Goal: Task Accomplishment & Management: Complete application form

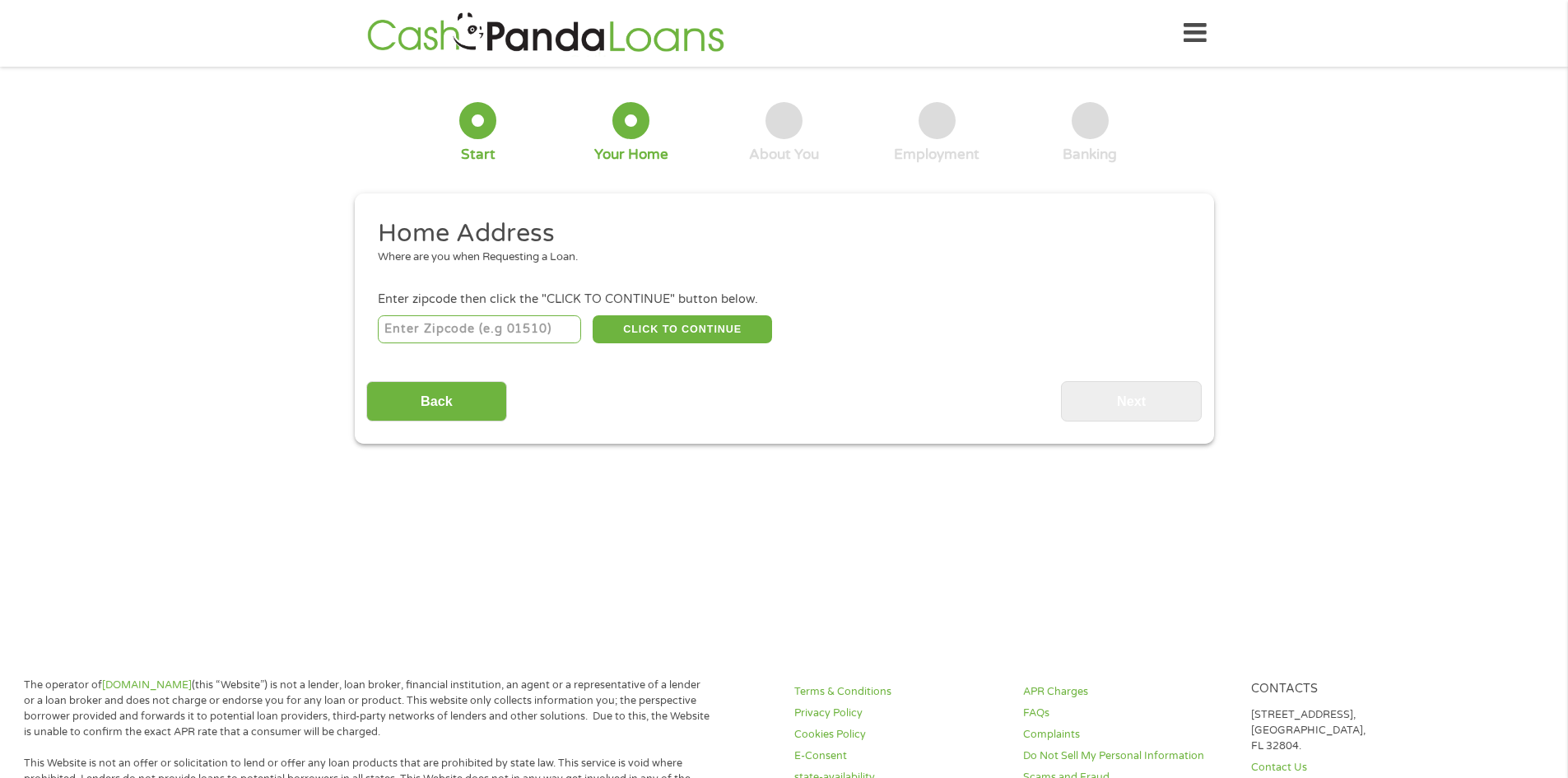
click at [426, 330] on input "number" at bounding box center [479, 328] width 204 height 28
type input "33064"
click at [673, 327] on button "CLICK TO CONTINUE" at bounding box center [682, 328] width 180 height 28
type input "33064"
type input "[GEOGRAPHIC_DATA]"
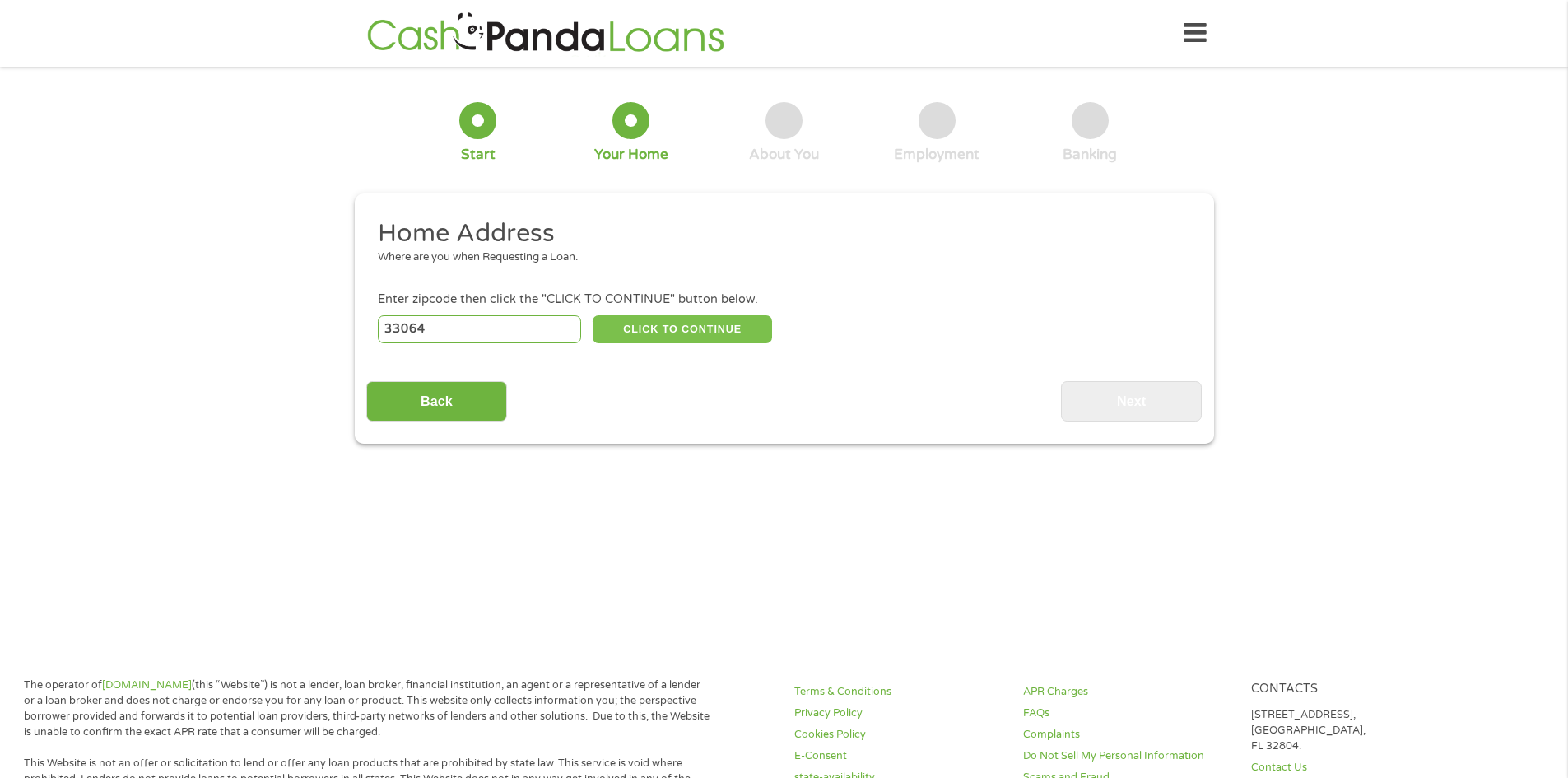
select select "[US_STATE]"
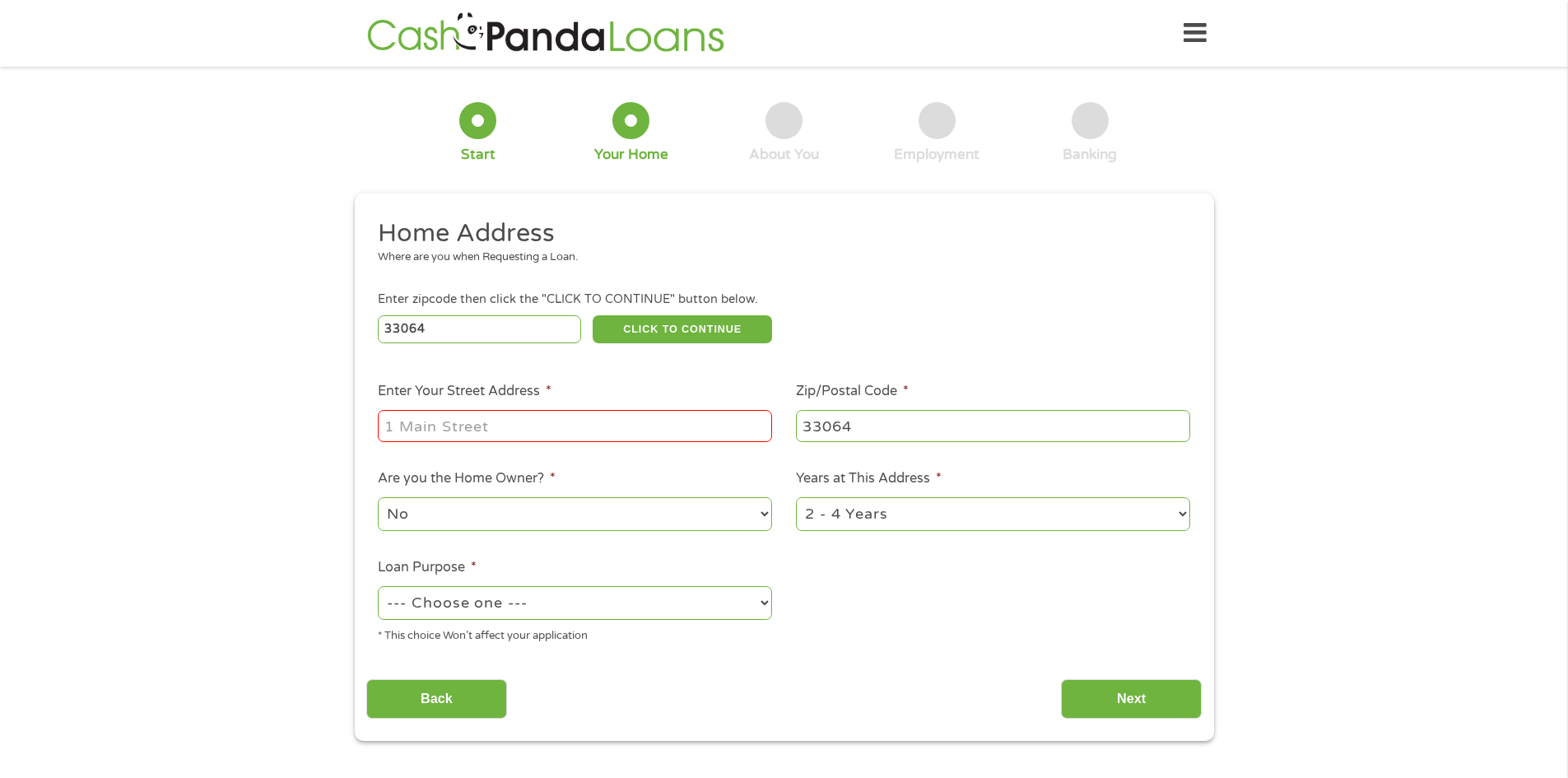
click at [450, 427] on input "Enter Your Street Address *" at bounding box center [574, 425] width 394 height 31
type input "[STREET_ADDRESS]"
click at [1179, 513] on select "1 Year or less 1 - 2 Years 2 - 4 Years Over 4 Years" at bounding box center [993, 514] width 394 height 34
select select "60months"
click at [796, 499] on select "1 Year or less 1 - 2 Years 2 - 4 Years Over 4 Years" at bounding box center [993, 514] width 394 height 34
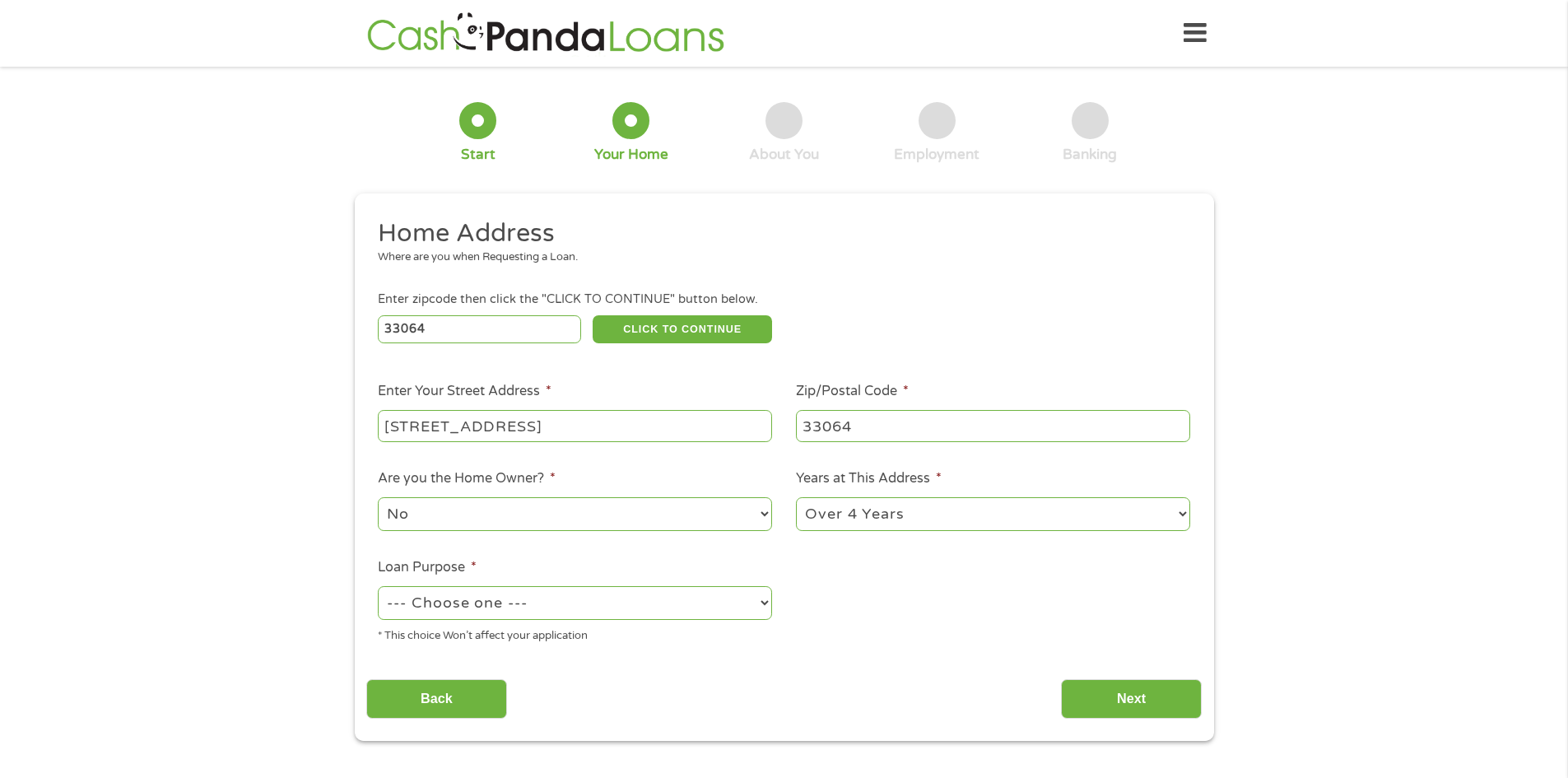
click at [763, 602] on select "--- Choose one --- Pay Bills Debt Consolidation Home Improvement Major Purchase…" at bounding box center [574, 603] width 394 height 34
select select "other"
click at [378, 588] on select "--- Choose one --- Pay Bills Debt Consolidation Home Improvement Major Purchase…" at bounding box center [574, 603] width 394 height 34
click at [1131, 686] on input "Next" at bounding box center [1131, 699] width 141 height 40
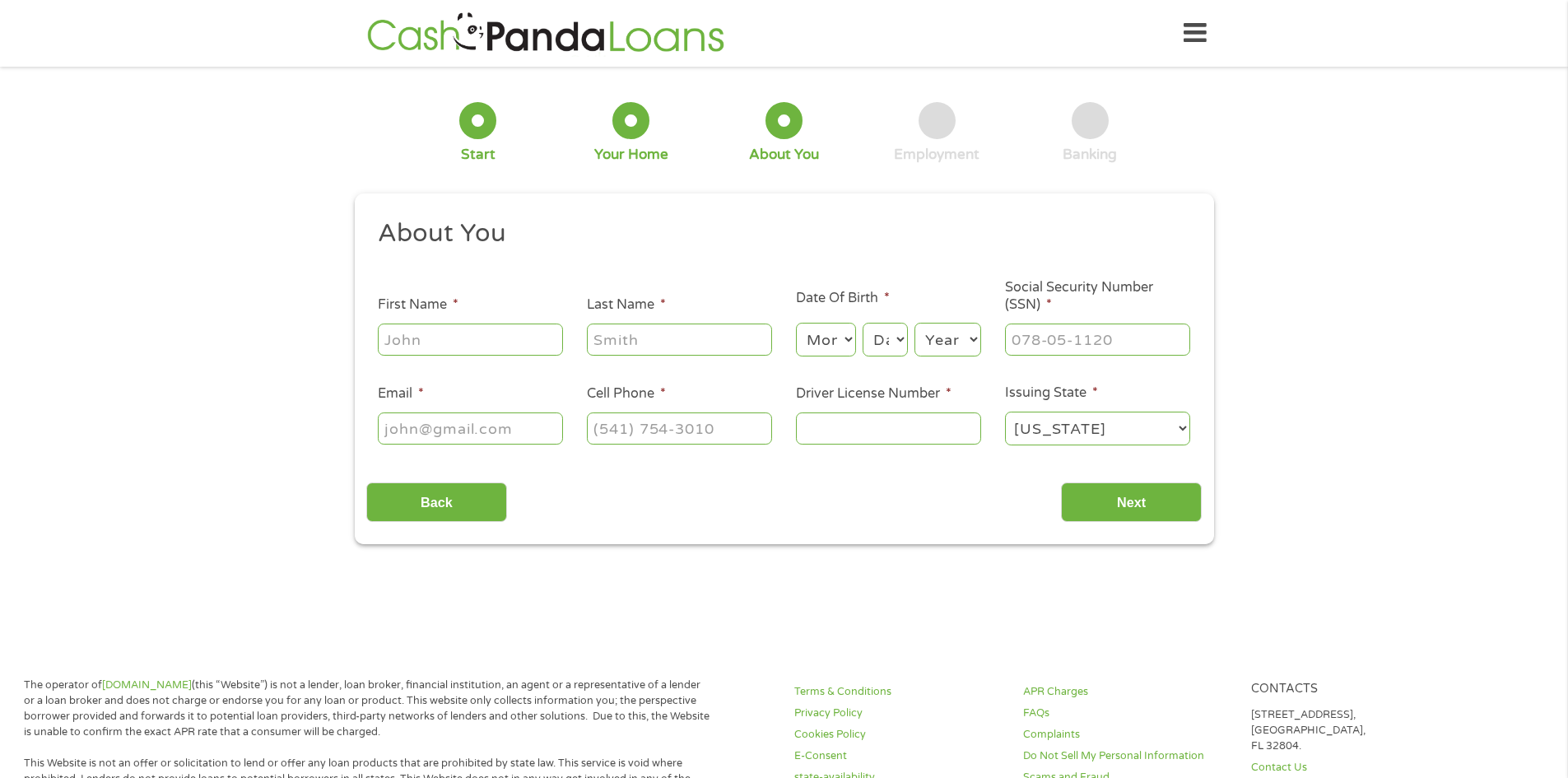
click at [417, 340] on input "First Name *" at bounding box center [470, 338] width 185 height 31
type input "[PERSON_NAME]"
click at [613, 342] on input "Last Name *" at bounding box center [679, 338] width 185 height 31
type input "[PERSON_NAME]"
click at [847, 337] on select "Month 1 2 3 4 5 6 7 8 9 10 11 12" at bounding box center [826, 339] width 60 height 34
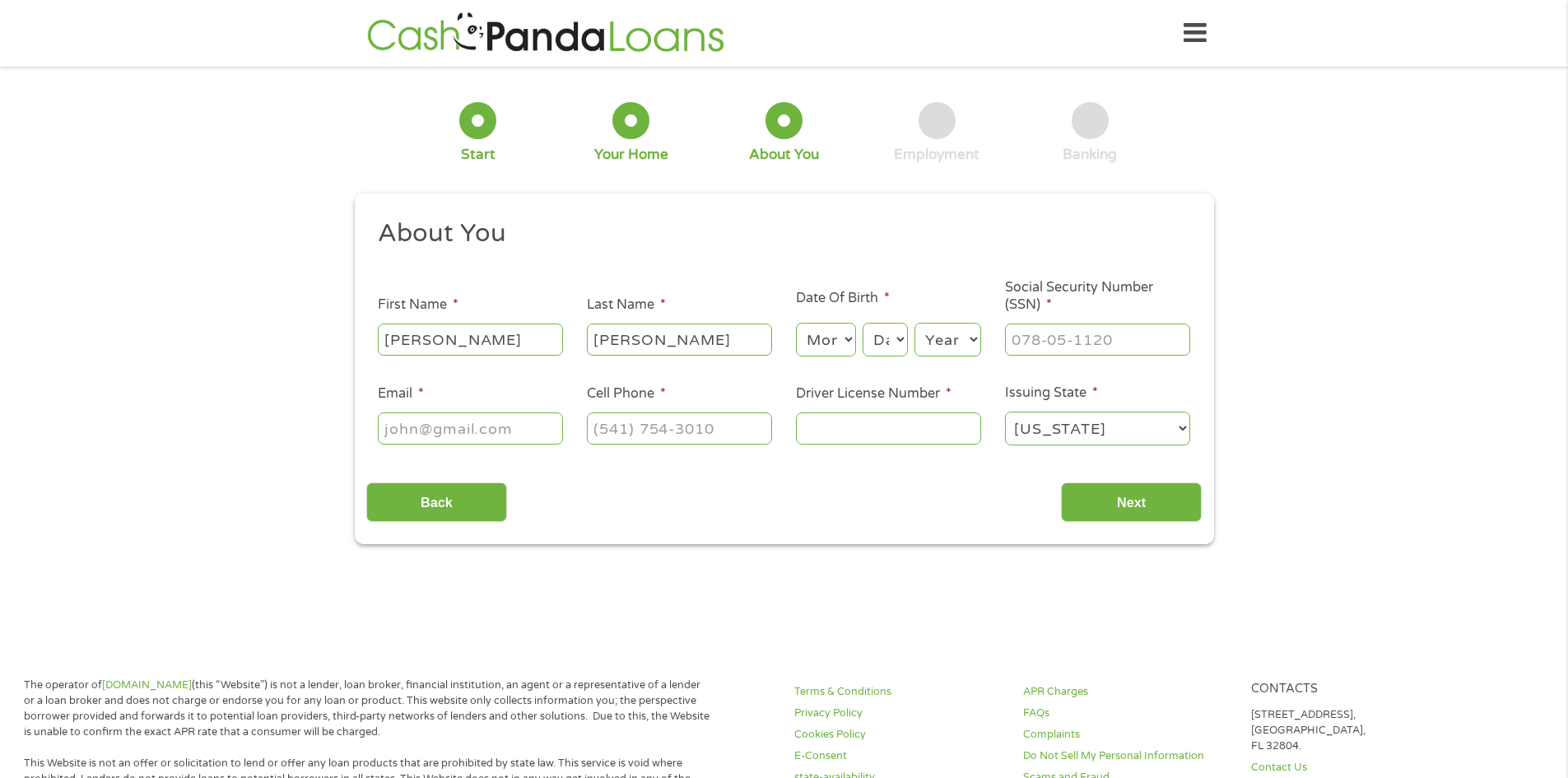
select select "2"
click at [796, 322] on select "Month 1 2 3 4 5 6 7 8 9 10 11 12" at bounding box center [826, 339] width 60 height 34
click at [898, 333] on select "Day 1 2 3 4 5 6 7 8 9 10 11 12 13 14 15 16 17 18 19 20 21 22 23 24 25 26 27 28 …" at bounding box center [885, 339] width 45 height 34
select select "16"
click at [863, 322] on select "Day 1 2 3 4 5 6 7 8 9 10 11 12 13 14 15 16 17 18 19 20 21 22 23 24 25 26 27 28 …" at bounding box center [885, 339] width 45 height 34
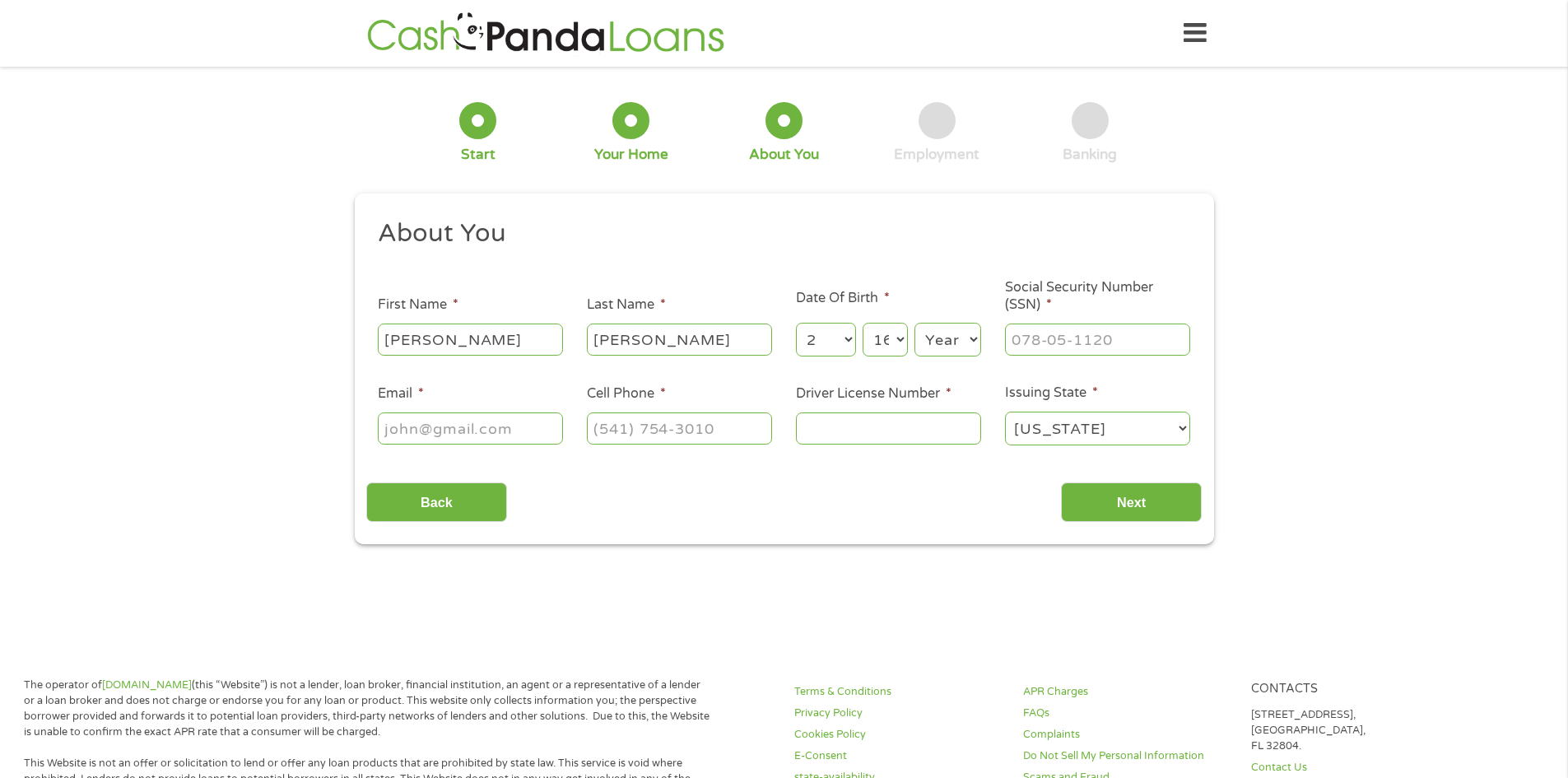
click at [973, 335] on select "Year [DATE] 2006 2005 2004 2003 2002 2001 2000 1999 1998 1997 1996 1995 1994 19…" at bounding box center [948, 339] width 66 height 34
select select "1955"
click at [915, 322] on select "Year [DATE] 2006 2005 2004 2003 2002 2001 2000 1999 1998 1997 1996 1995 1994 19…" at bounding box center [948, 339] width 66 height 34
click at [1024, 332] on input "___-__-____" at bounding box center [1098, 338] width 185 height 31
type input "248-02-7387"
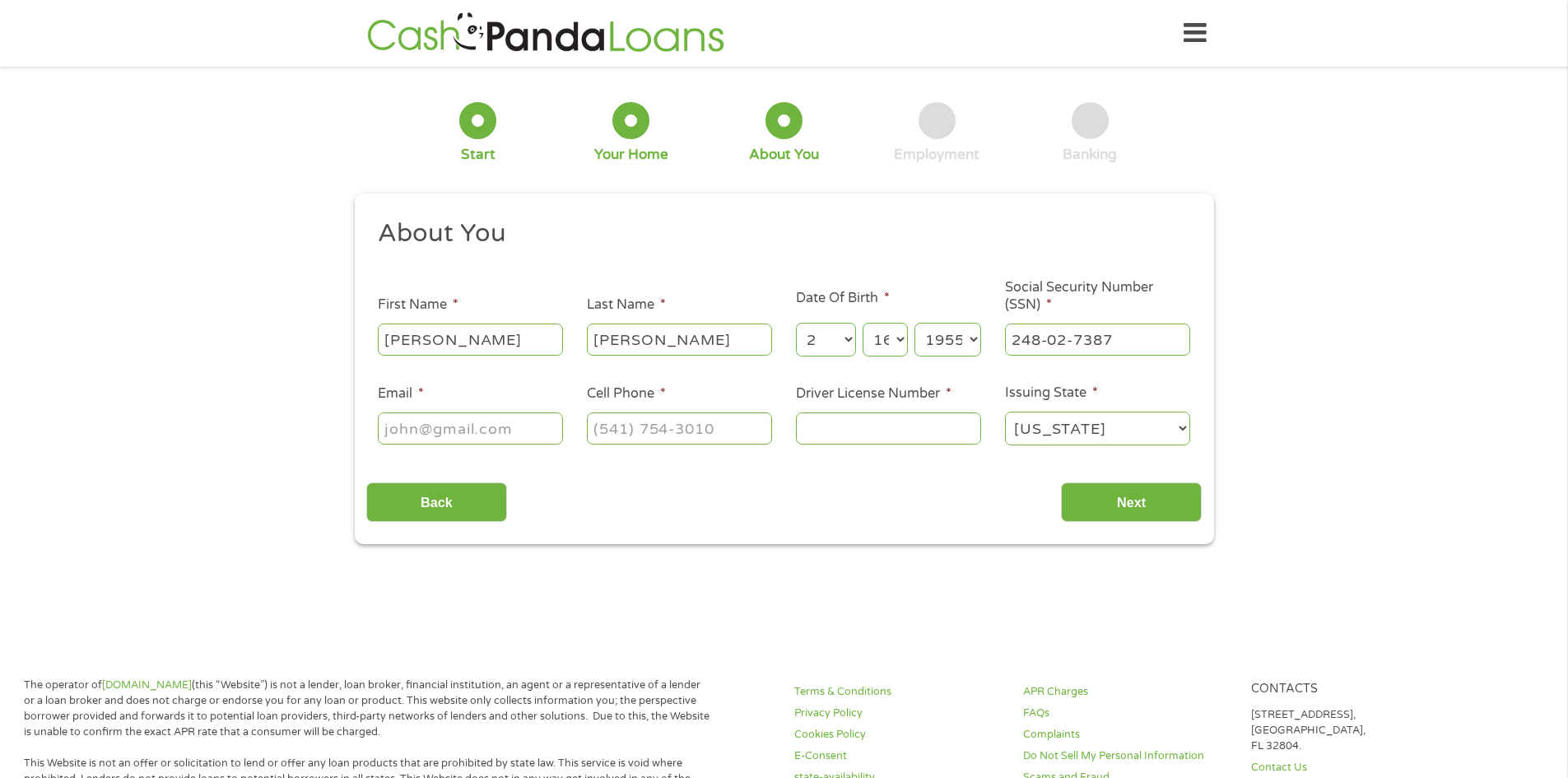
click at [426, 434] on input "Email *" at bounding box center [470, 427] width 185 height 31
type input "[EMAIL_ADDRESS][DOMAIN_NAME]"
click at [621, 434] on input "(___) ___-____" at bounding box center [679, 427] width 185 height 31
type input "[PHONE_NUMBER]"
click at [833, 421] on input "Driver License Number *" at bounding box center [889, 427] width 185 height 31
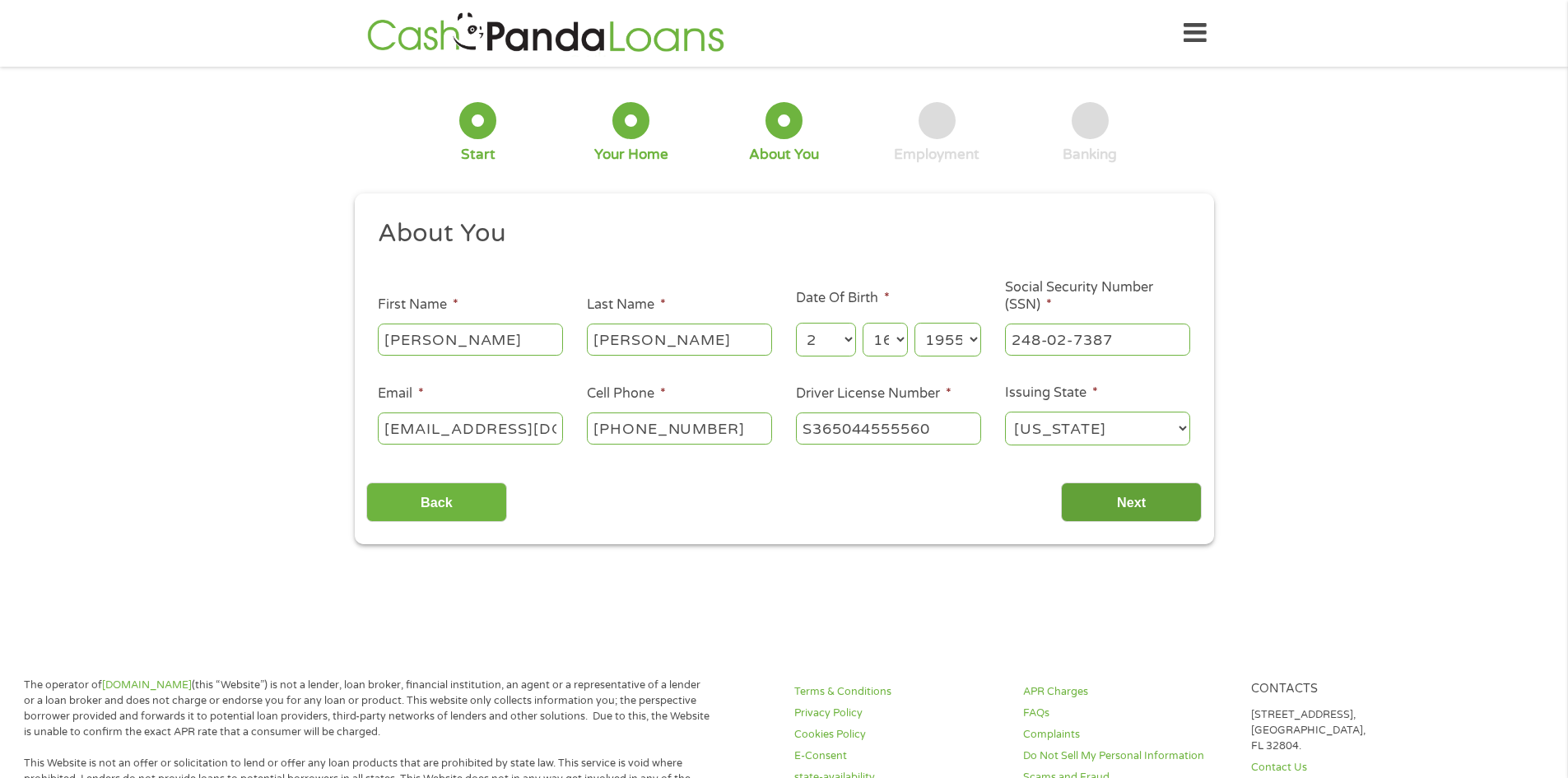
type input "S365044555560"
click at [1103, 499] on input "Next" at bounding box center [1131, 502] width 141 height 40
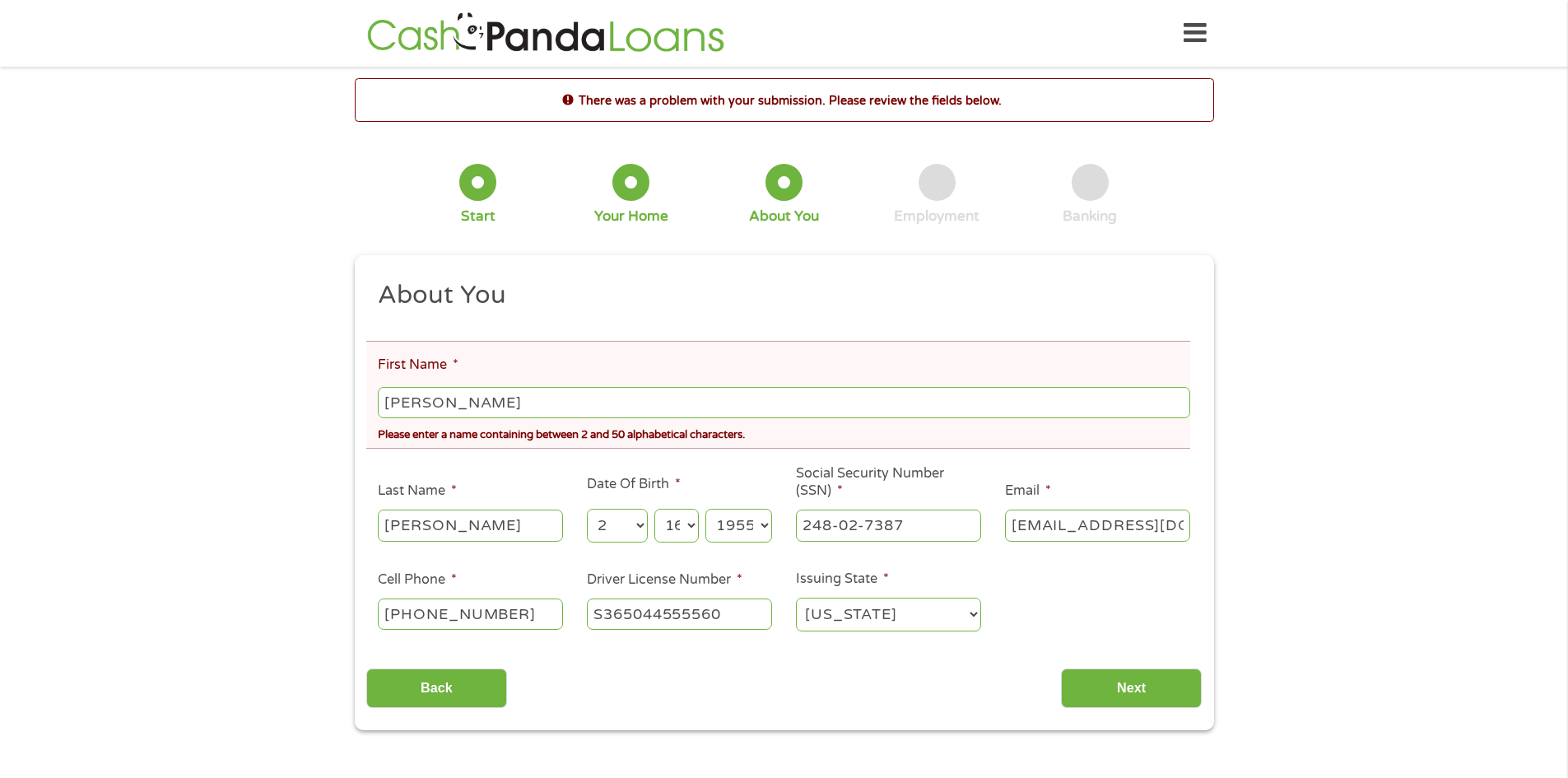
click at [460, 397] on input "[PERSON_NAME]" at bounding box center [784, 402] width 811 height 31
type input "[PERSON_NAME]"
click at [1152, 680] on input "Next" at bounding box center [1131, 688] width 141 height 40
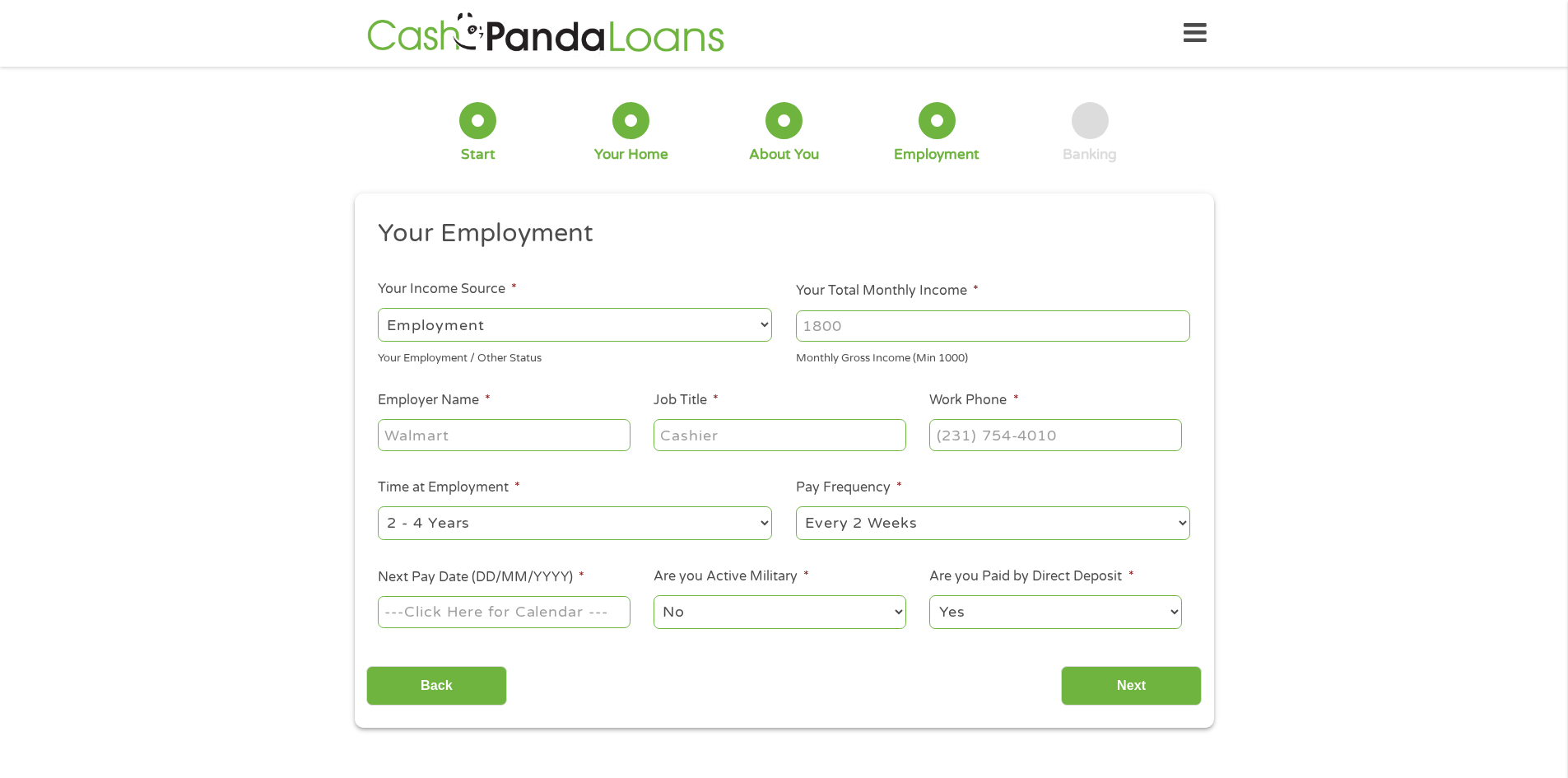
click at [763, 318] on select "--- Choose one --- Employment [DEMOGRAPHIC_DATA] Benefits" at bounding box center [574, 325] width 394 height 34
select select "benefits"
click at [378, 308] on select "--- Choose one --- Employment [DEMOGRAPHIC_DATA] Benefits" at bounding box center [574, 325] width 394 height 34
type input "Other"
type input "[PHONE_NUMBER]"
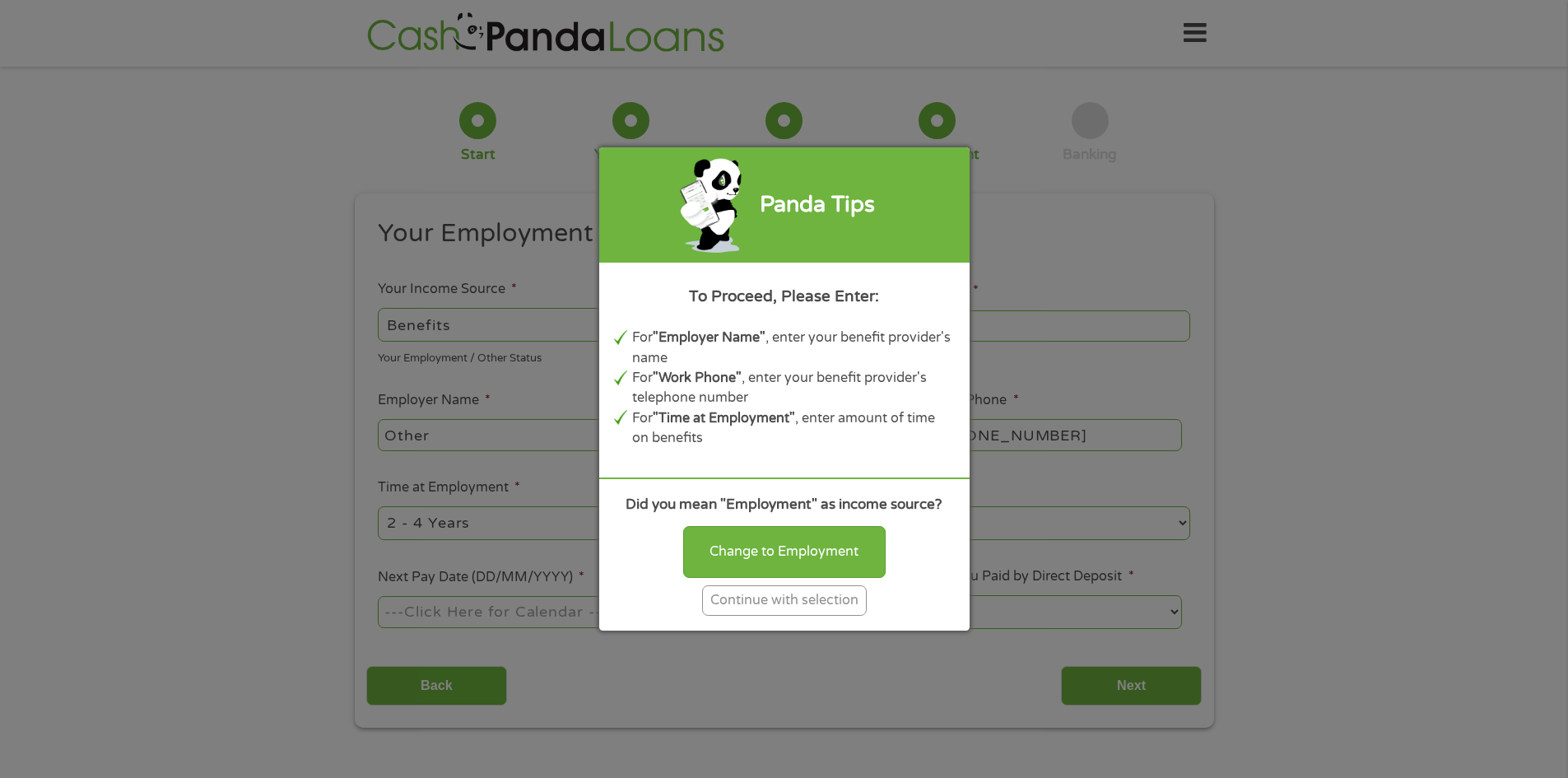
click at [771, 598] on div "Continue with selection" at bounding box center [784, 600] width 164 height 31
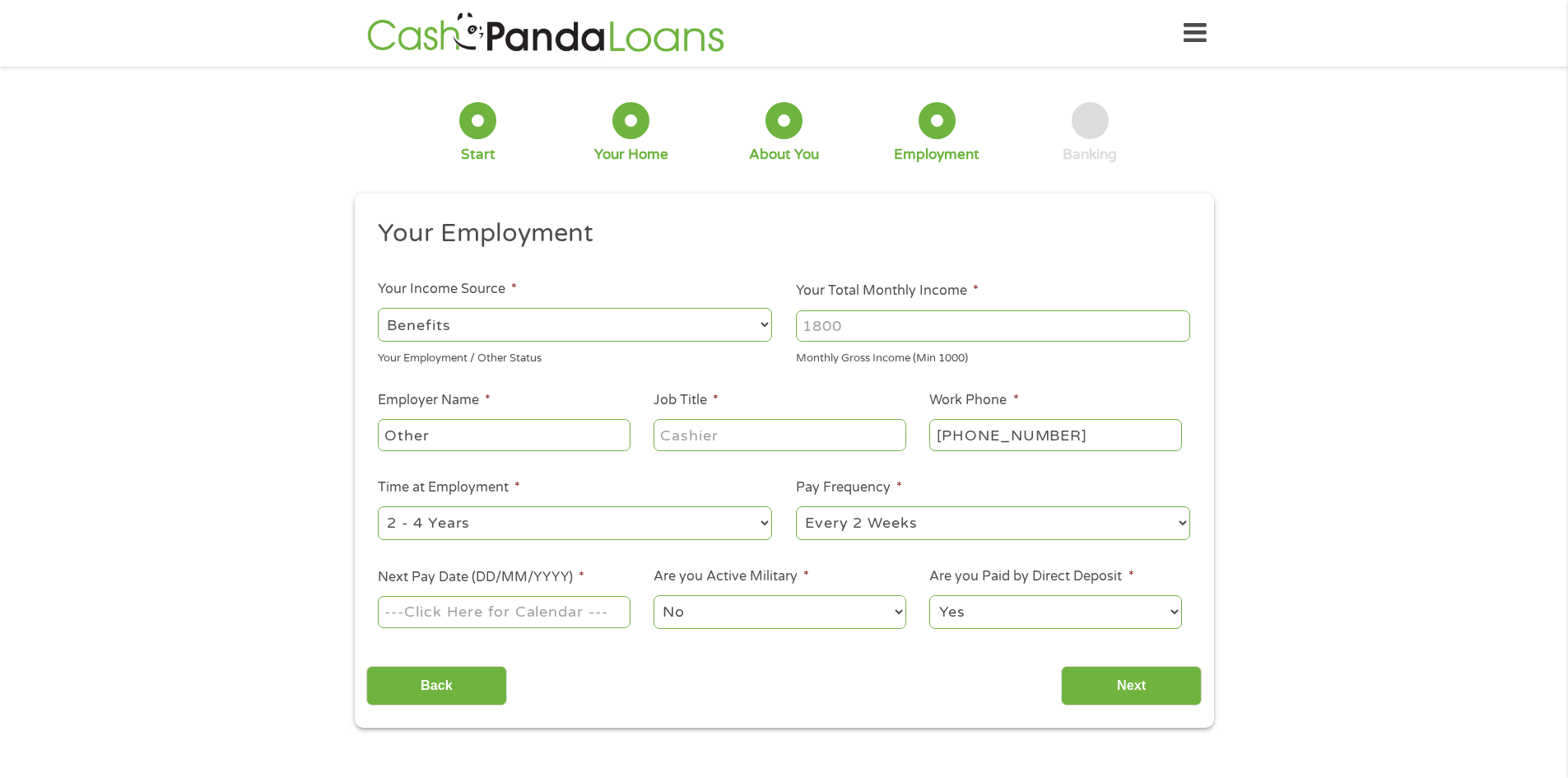
drag, startPoint x: 853, startPoint y: 322, endPoint x: 900, endPoint y: 321, distance: 47.0
click at [854, 322] on input "Your Total Monthly Income *" at bounding box center [993, 326] width 394 height 31
type input "4000"
click at [1037, 386] on ul "Your Employment Your Income Source * --- Choose one --- Employment [DEMOGRAPHIC…" at bounding box center [784, 430] width 836 height 426
click at [456, 432] on input "Other" at bounding box center [504, 434] width 252 height 31
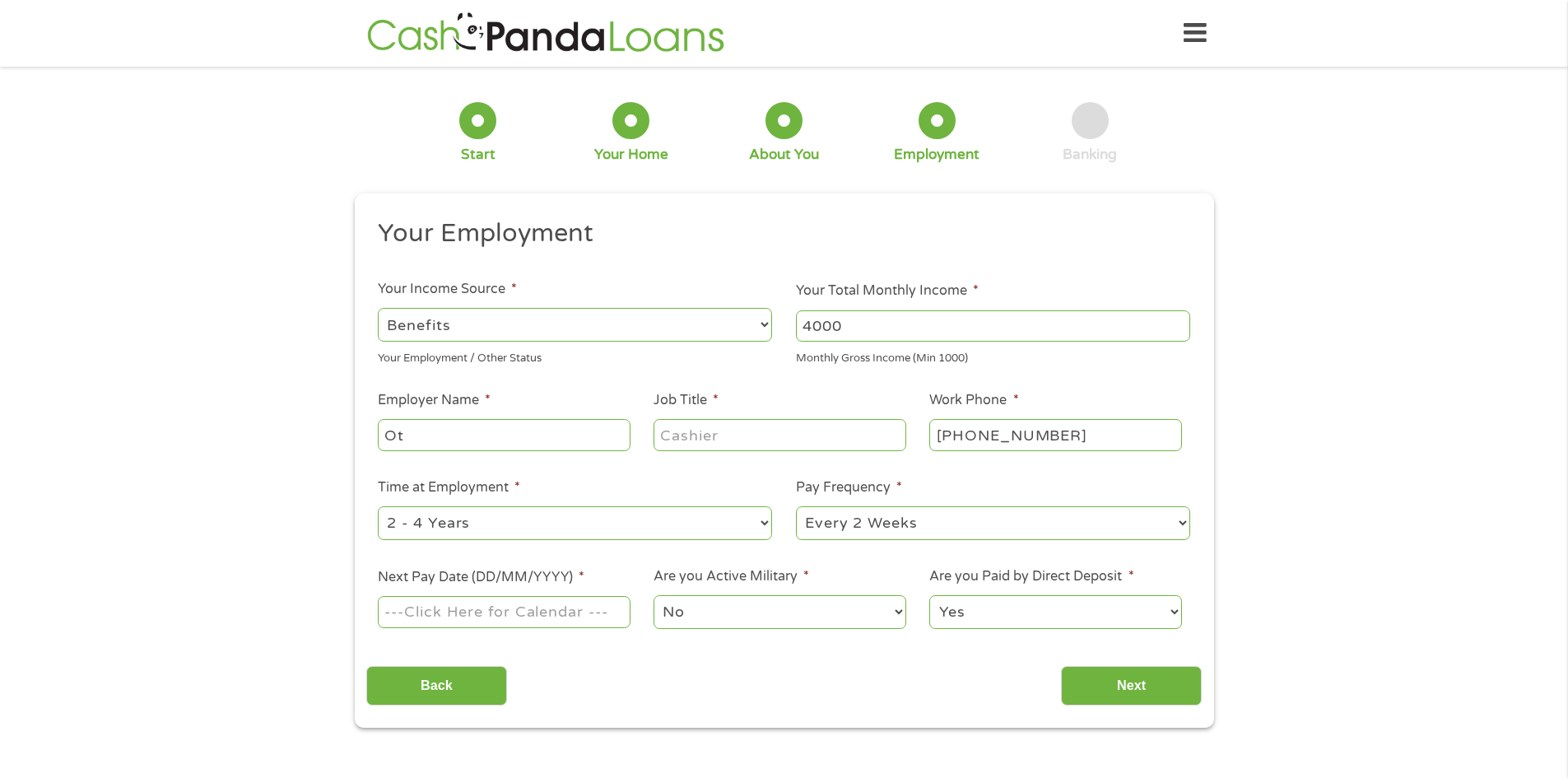
type input "O"
type input "Social Security"
click at [707, 432] on input "Job Title *" at bounding box center [779, 434] width 252 height 31
type input "Tax preparer"
click at [1186, 520] on select "--- Choose one --- Every 2 Weeks Every Week Monthly Semi-Monthly" at bounding box center [993, 523] width 394 height 34
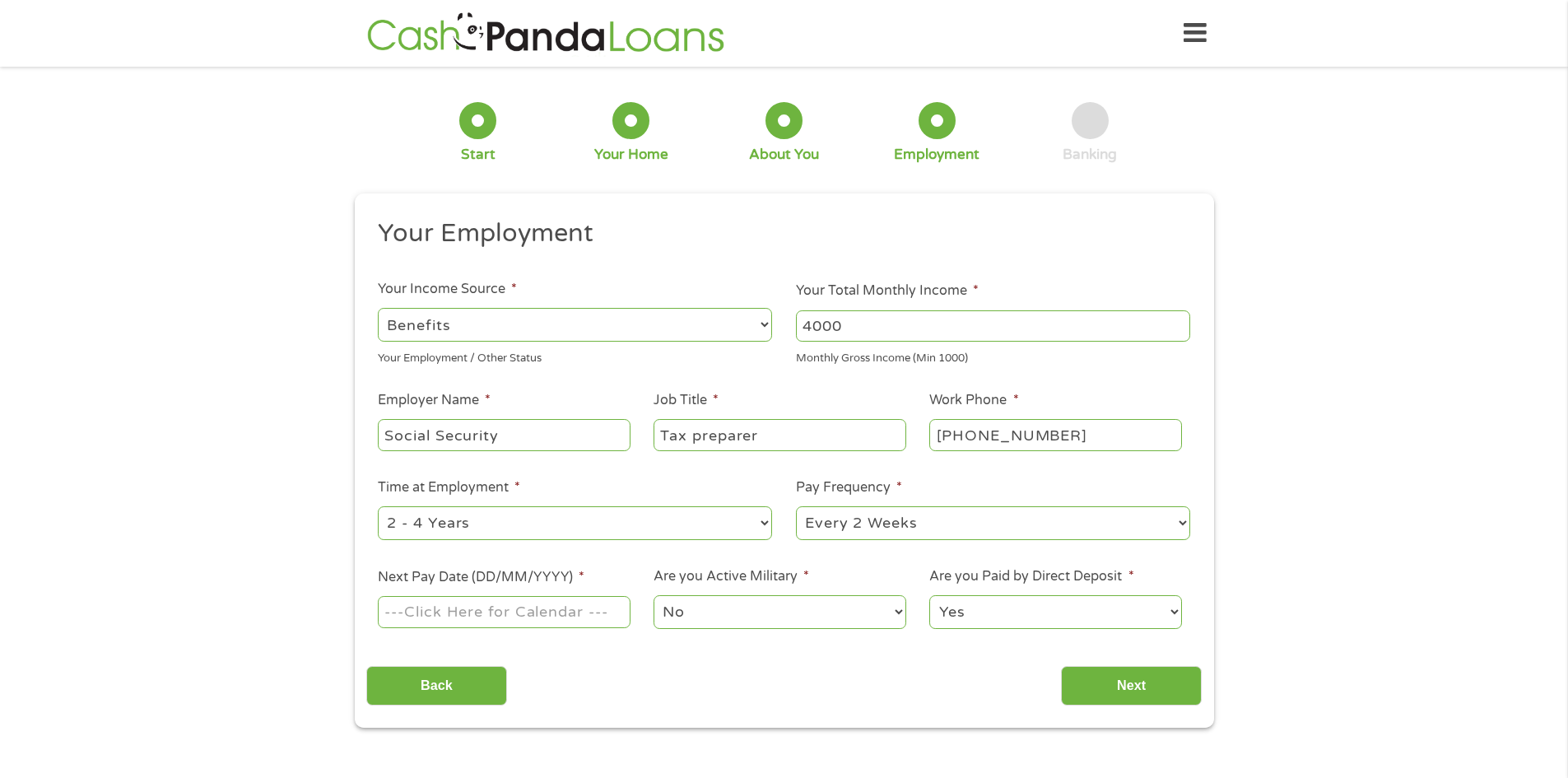
select select "monthly"
click at [796, 506] on select "--- Choose one --- Every 2 Weeks Every Week Monthly Semi-Monthly" at bounding box center [993, 523] width 394 height 34
click at [487, 616] on input "Next Pay Date (DD/MM/YYYY) *" at bounding box center [504, 611] width 252 height 31
type input "[DATE]"
click at [1131, 682] on input "Next" at bounding box center [1131, 686] width 141 height 40
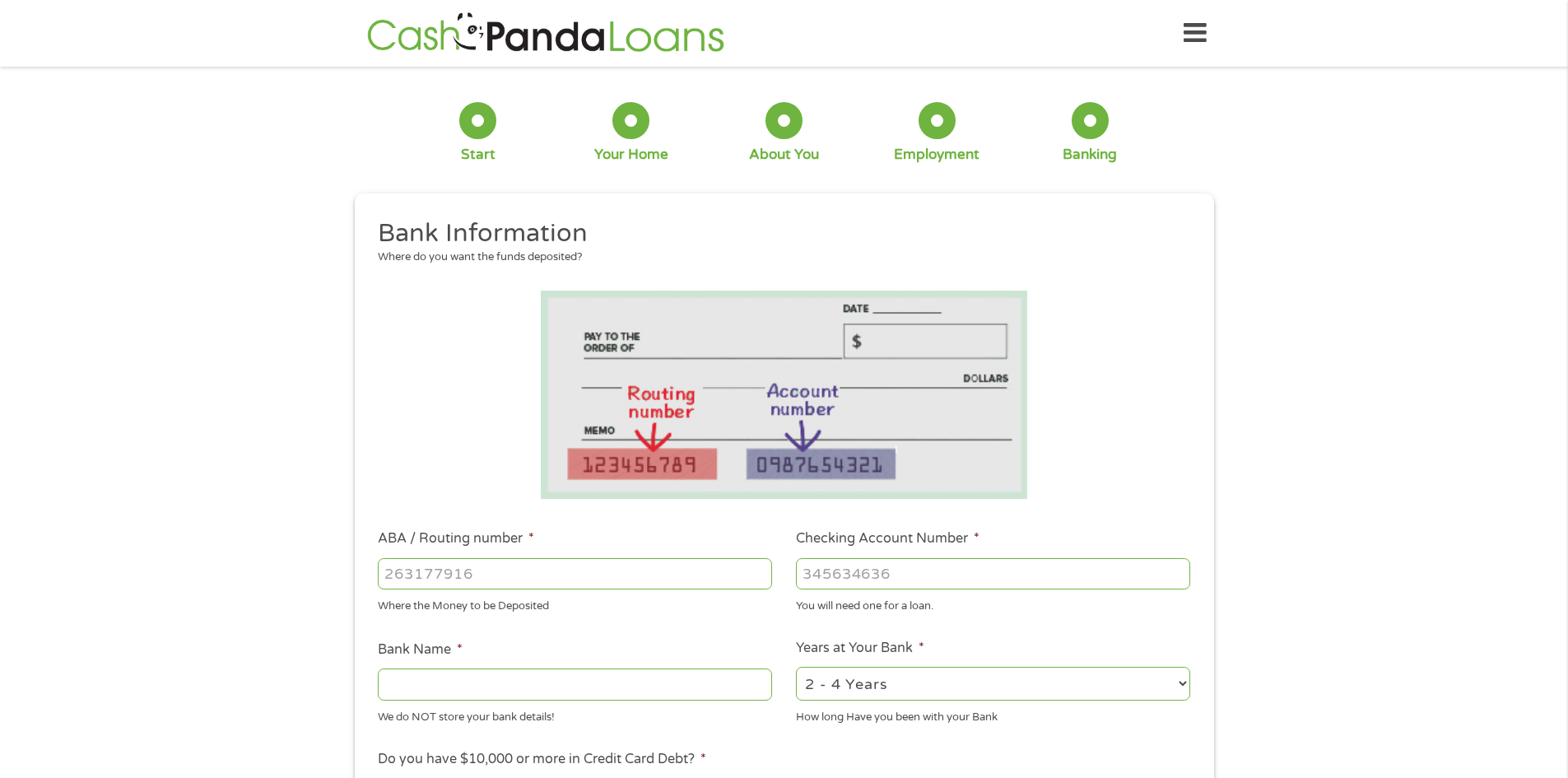
click at [403, 567] on input "ABA / Routing number *" at bounding box center [574, 573] width 394 height 31
type input "063100277"
type input "BANK OF AMERICA NA"
type input "063100277"
click at [845, 574] on input "Checking Account Number *" at bounding box center [993, 573] width 394 height 31
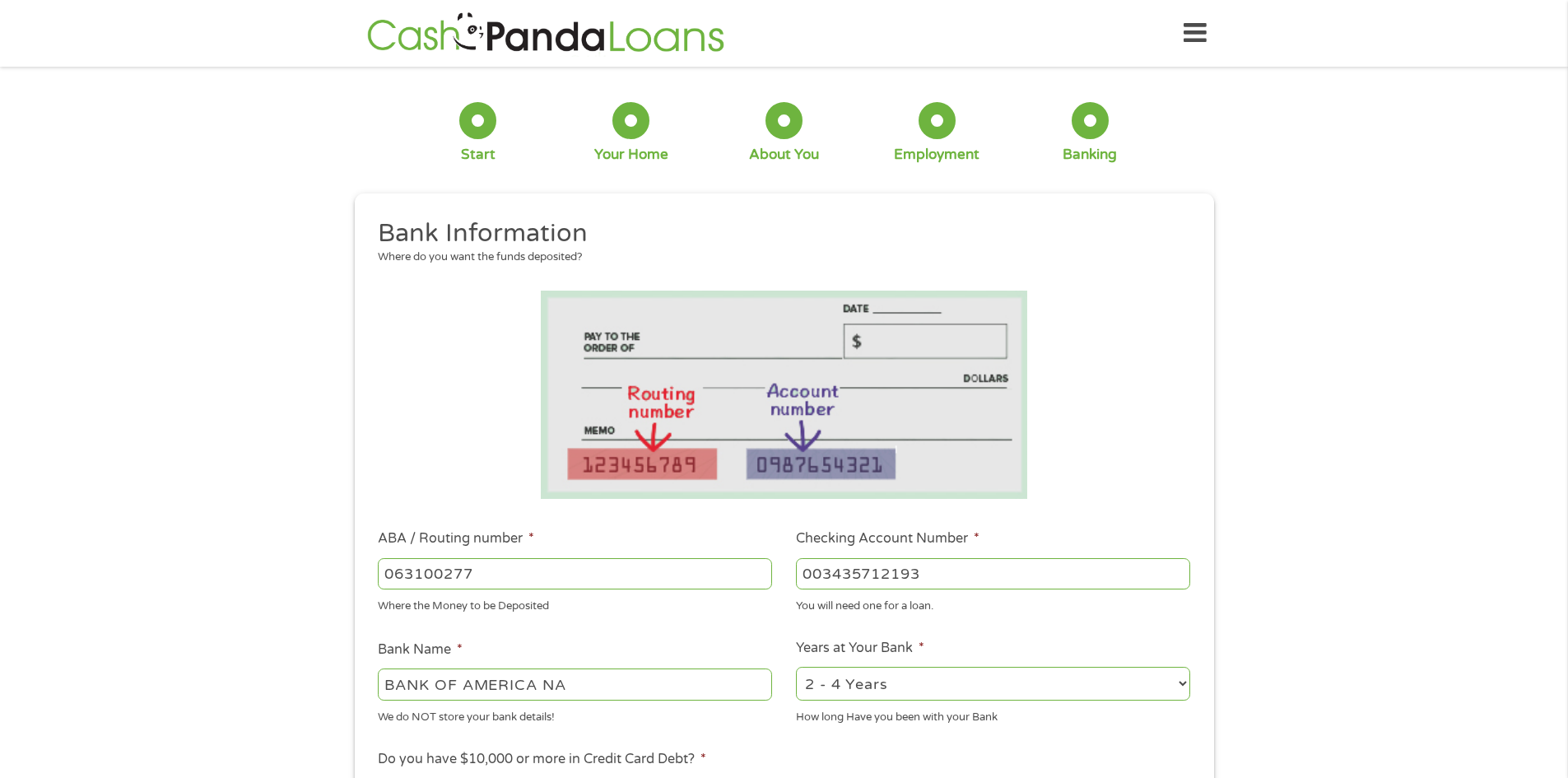
type input "003435712193"
click at [1178, 681] on select "2 - 4 Years 6 - 12 Months 1 - 2 Years Over 4 Years" at bounding box center [993, 684] width 394 height 34
select select "60months"
click at [796, 667] on select "2 - 4 Years 6 - 12 Months 1 - 2 Years Over 4 Years" at bounding box center [993, 684] width 394 height 34
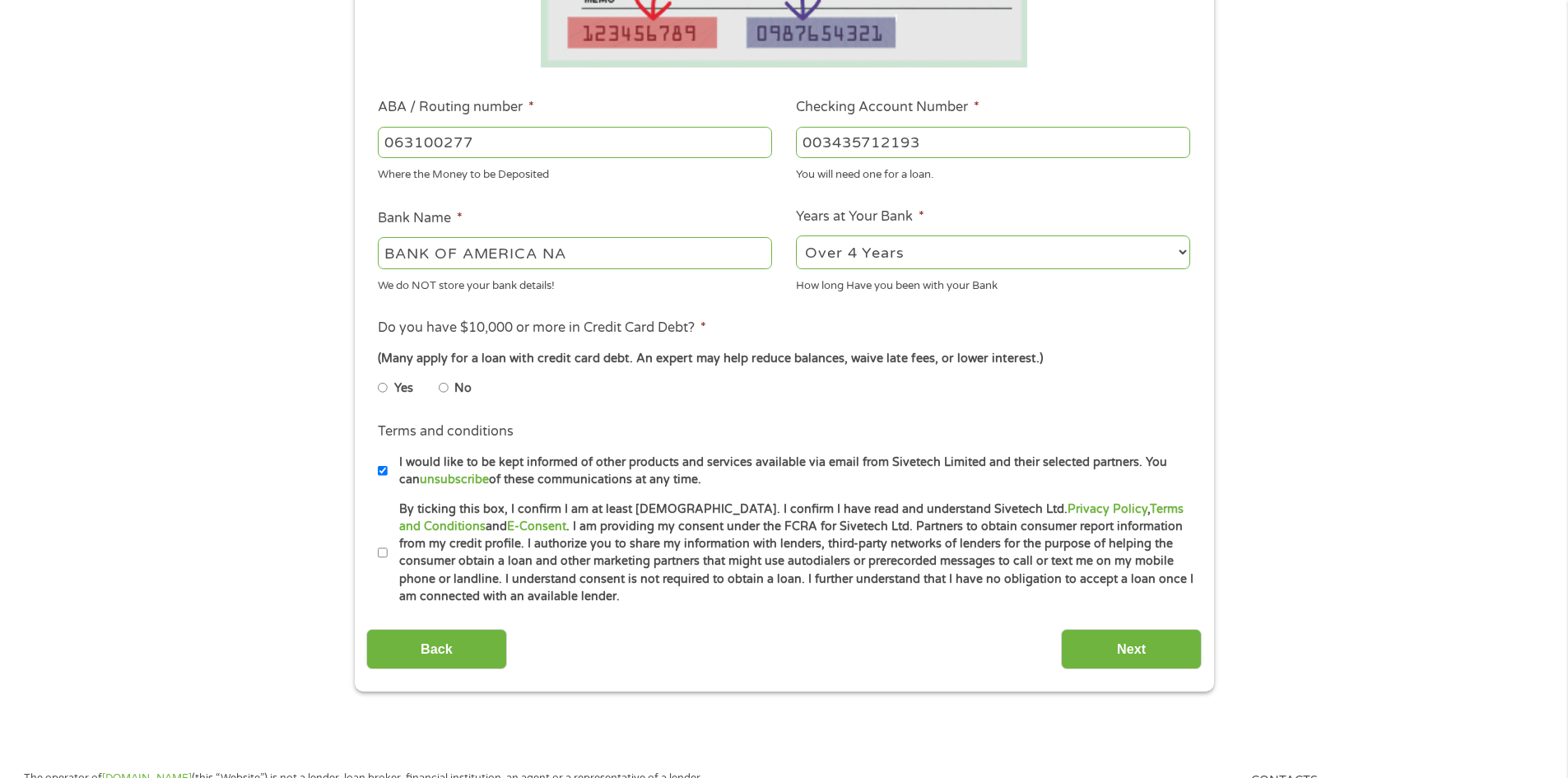
scroll to position [455, 0]
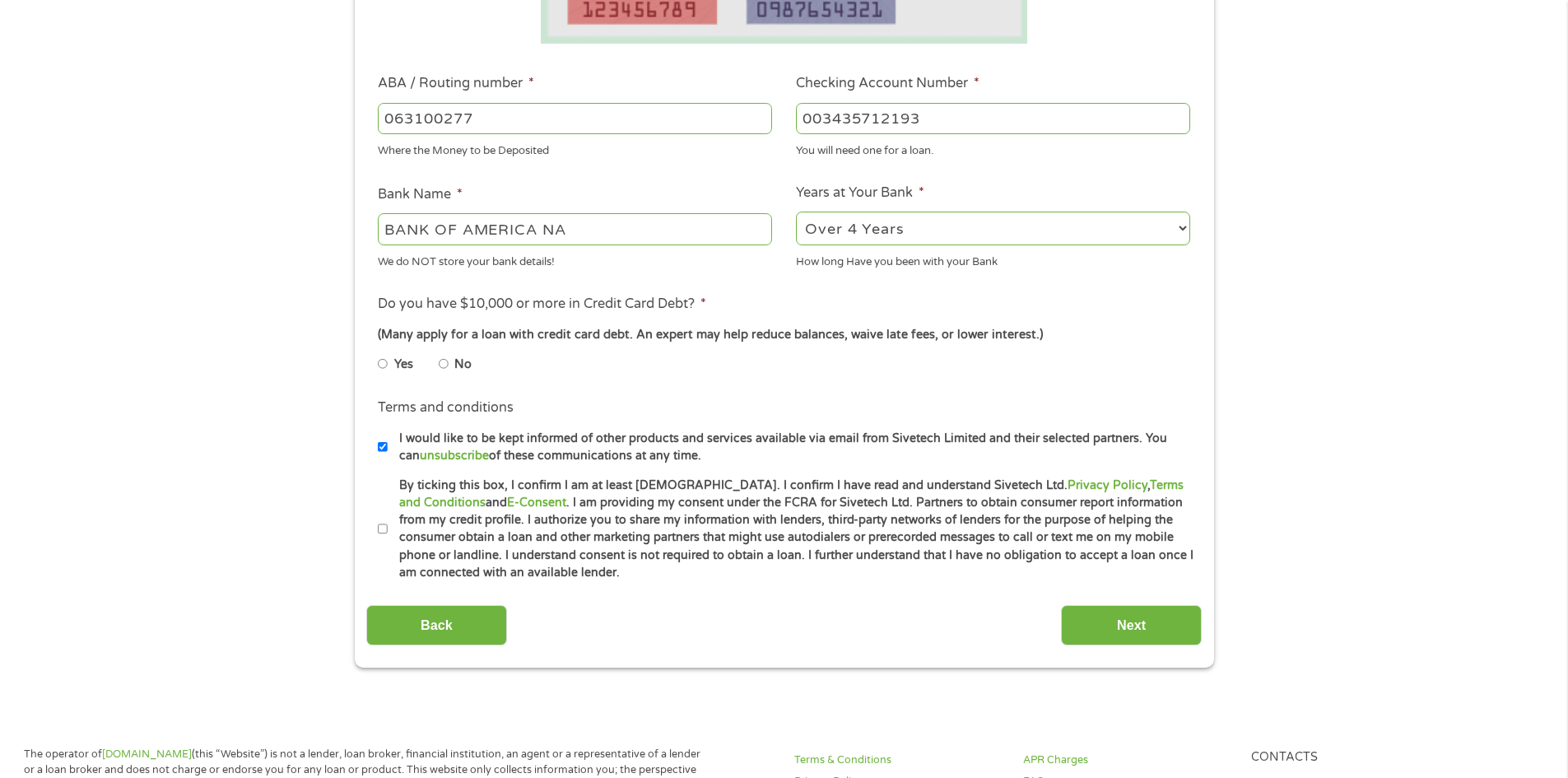
click at [450, 363] on li "No" at bounding box center [469, 364] width 59 height 32
click at [448, 360] on input "No" at bounding box center [443, 363] width 10 height 26
radio input "true"
click at [384, 530] on input "By ticking this box, I confirm I am at least [DEMOGRAPHIC_DATA]. I confirm I ha…" at bounding box center [382, 529] width 10 height 26
checkbox input "true"
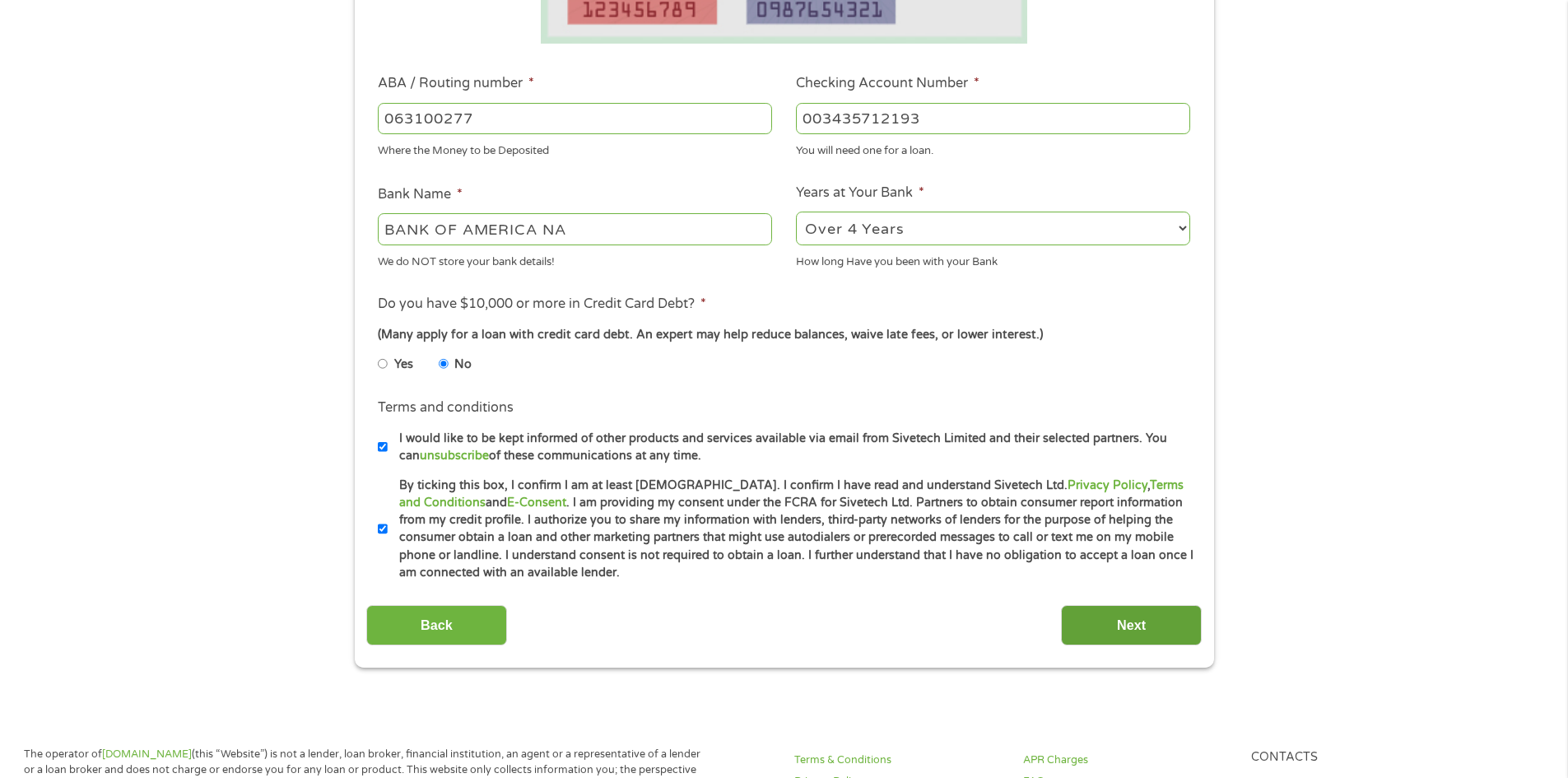
click at [1100, 616] on input "Next" at bounding box center [1131, 625] width 141 height 40
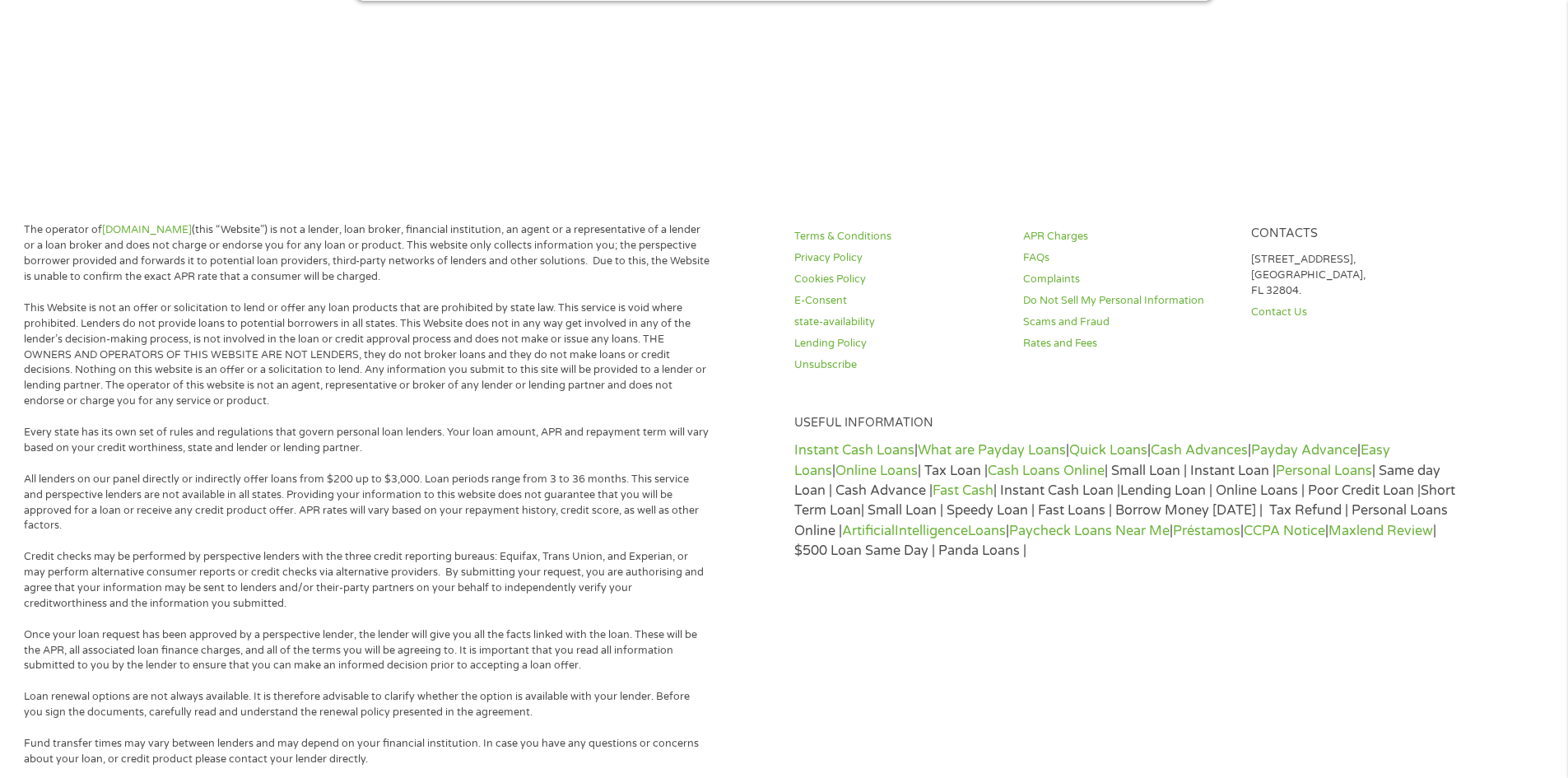
scroll to position [0, 0]
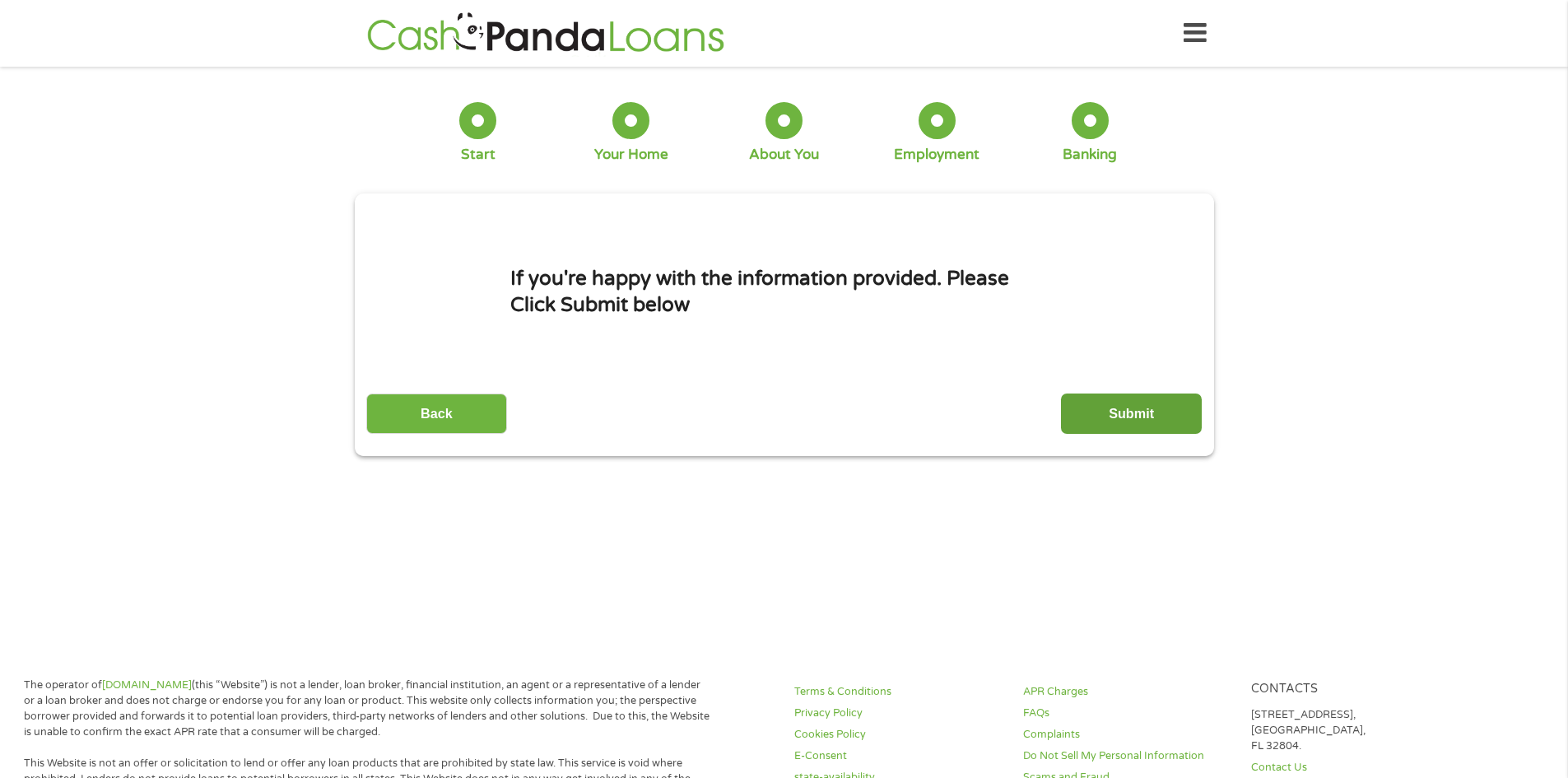
click at [1144, 410] on input "Submit" at bounding box center [1131, 413] width 141 height 40
